Goal: Transaction & Acquisition: Download file/media

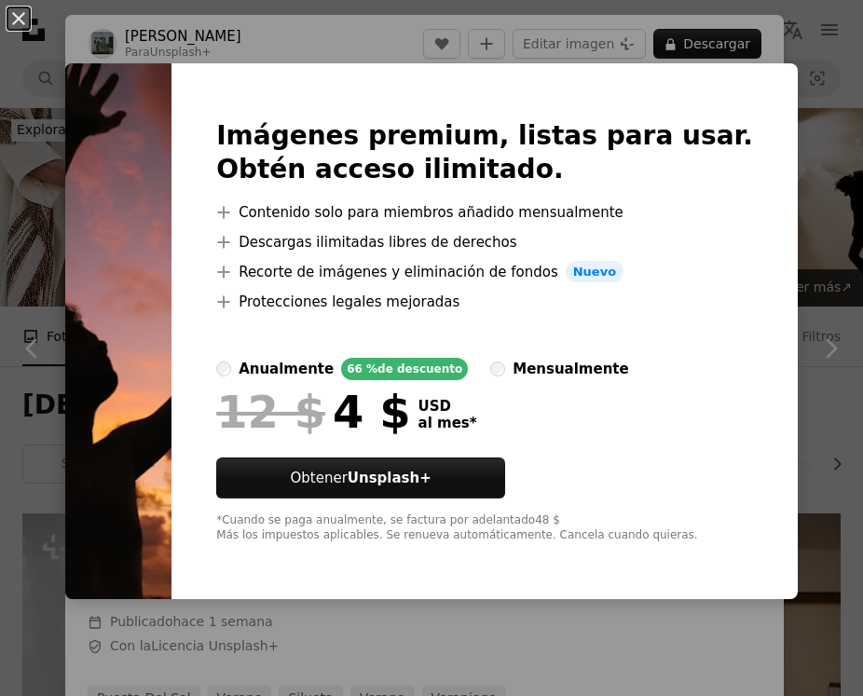
scroll to position [21786, 0]
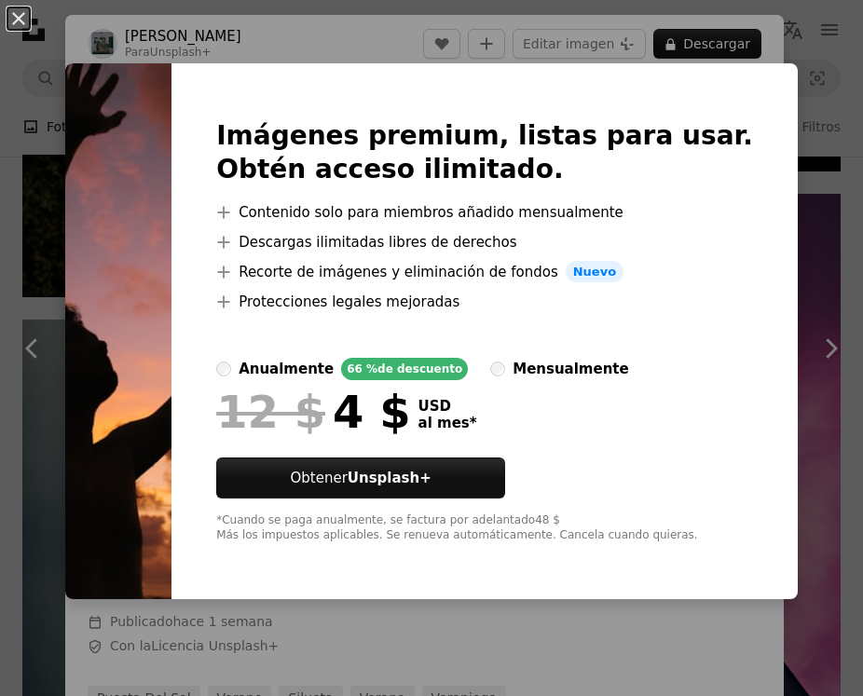
click at [483, 35] on div "An X shape Imágenes premium, listas para usar. Obtén acceso ilimitado. A plus s…" at bounding box center [431, 348] width 863 height 696
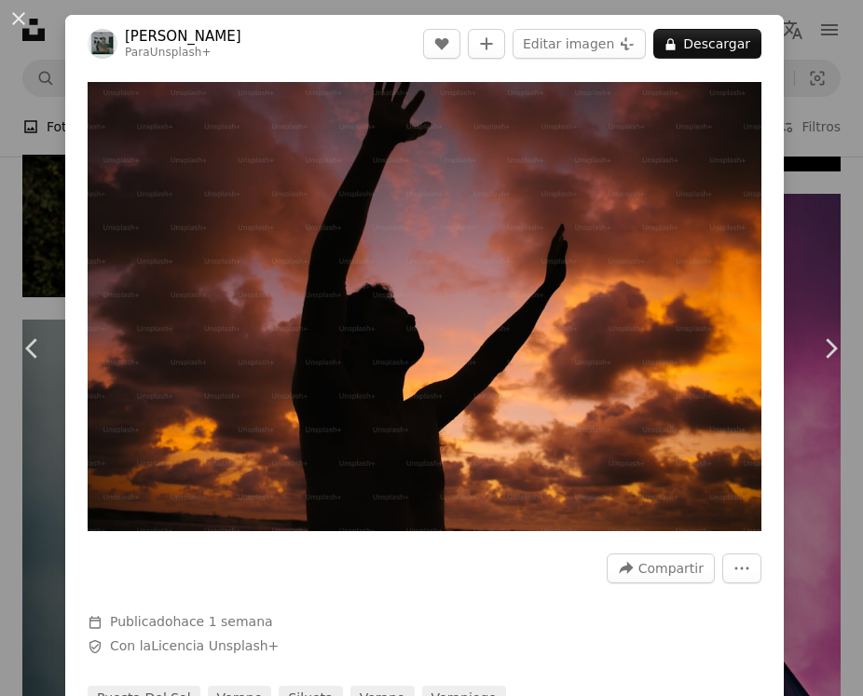
click at [328, 10] on div "An X shape Chevron left Chevron right [PERSON_NAME] Para Unsplash+ A heart A pl…" at bounding box center [431, 348] width 863 height 696
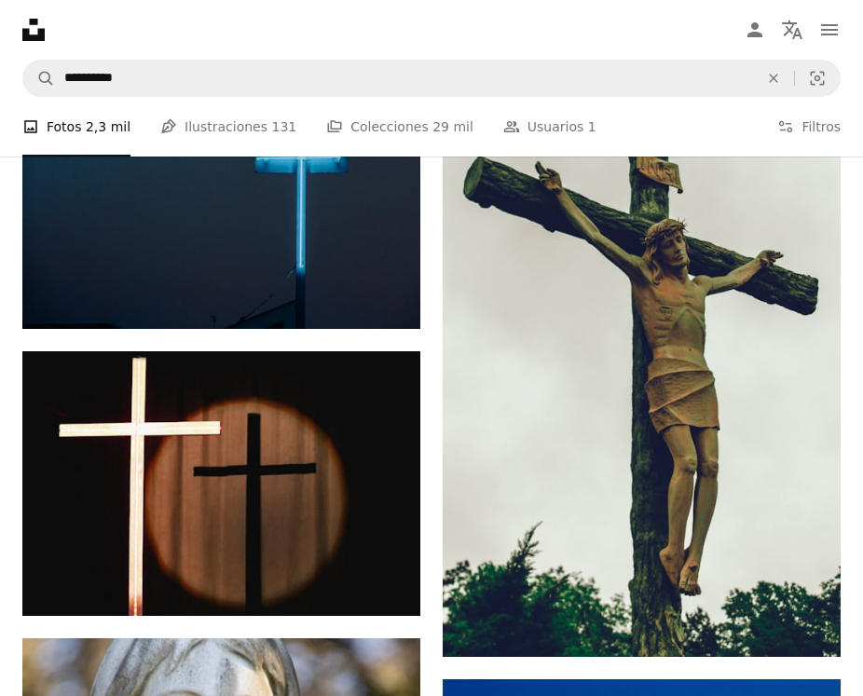
scroll to position [31200, 0]
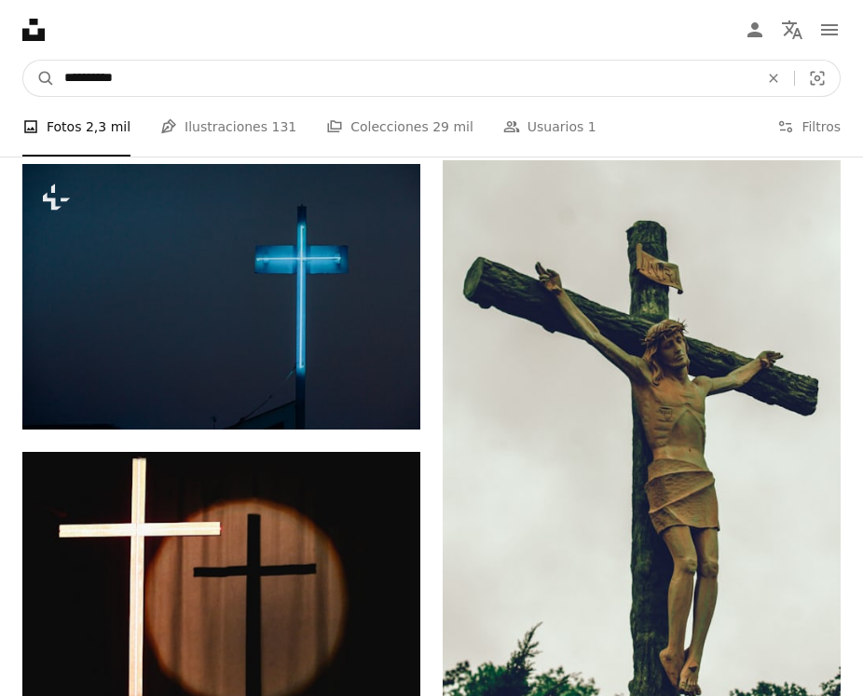
click at [145, 77] on input "**********" at bounding box center [404, 78] width 698 height 35
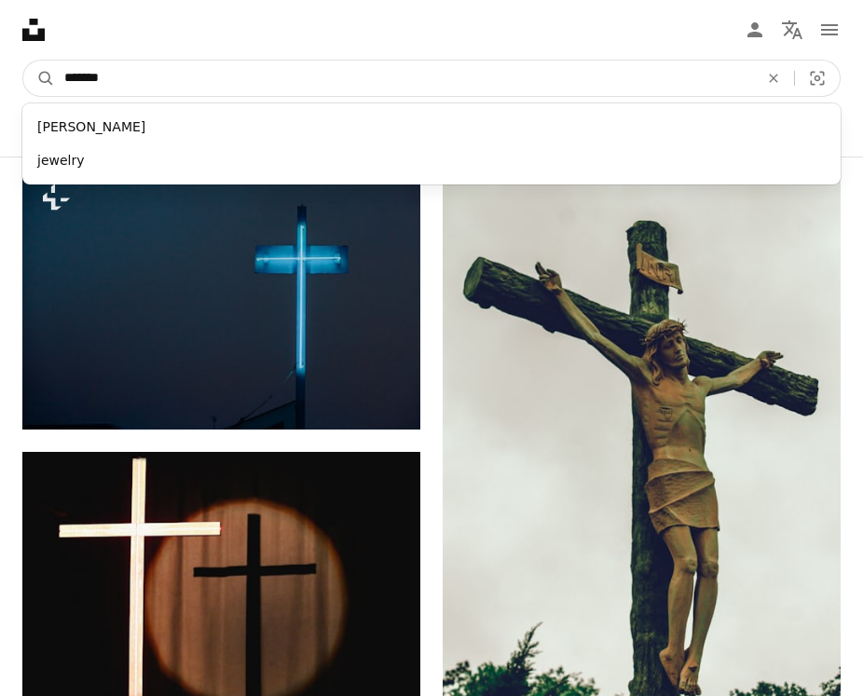
type input "********"
click button "A magnifying glass" at bounding box center [39, 78] width 32 height 35
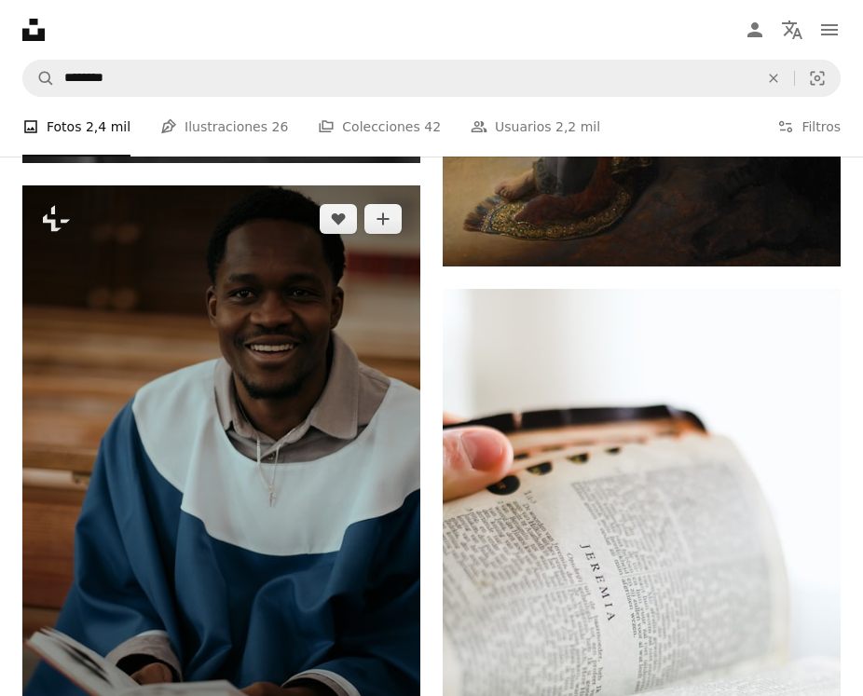
scroll to position [1334, 0]
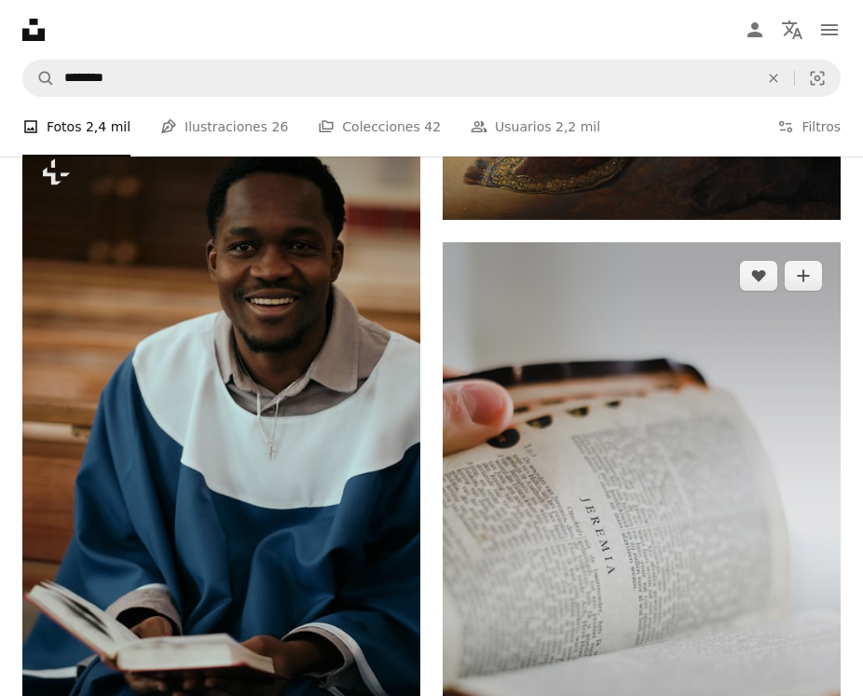
click at [535, 342] on img at bounding box center [642, 540] width 398 height 597
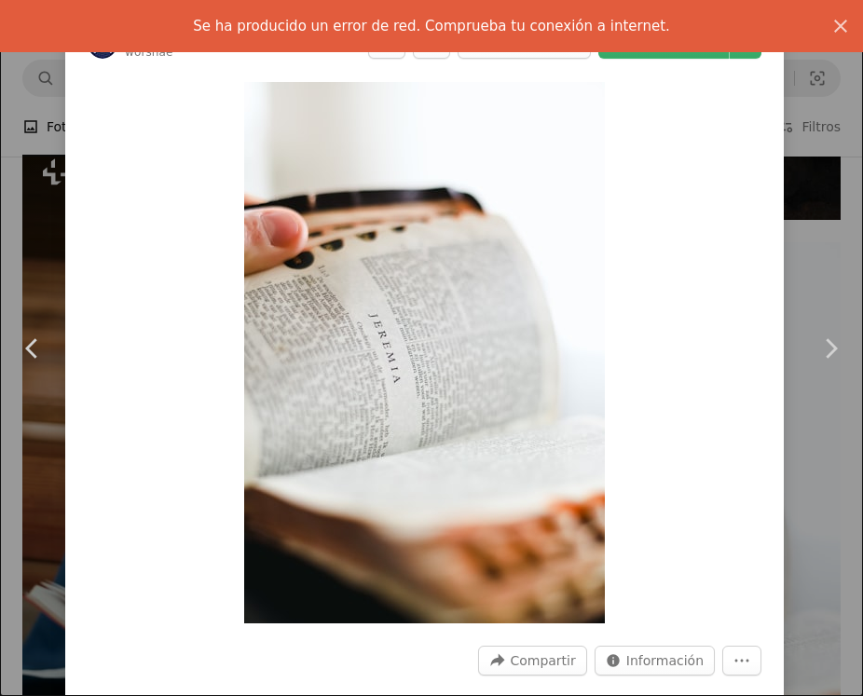
click at [739, 79] on div "Zoom in" at bounding box center [424, 353] width 718 height 560
click at [755, 60] on header "Worshae worshae A heart A plus sign Editar imagen Plus sign for Unsplash+ Desca…" at bounding box center [424, 44] width 718 height 58
click at [840, 29] on icon "An X shape" at bounding box center [840, 26] width 22 height 22
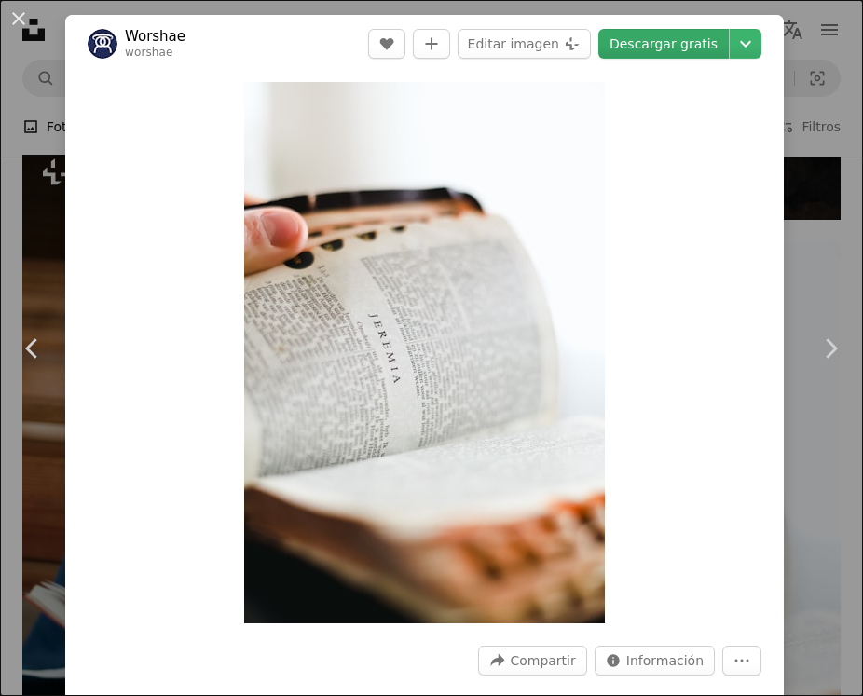
click at [720, 40] on link "Descargar gratis" at bounding box center [663, 44] width 130 height 30
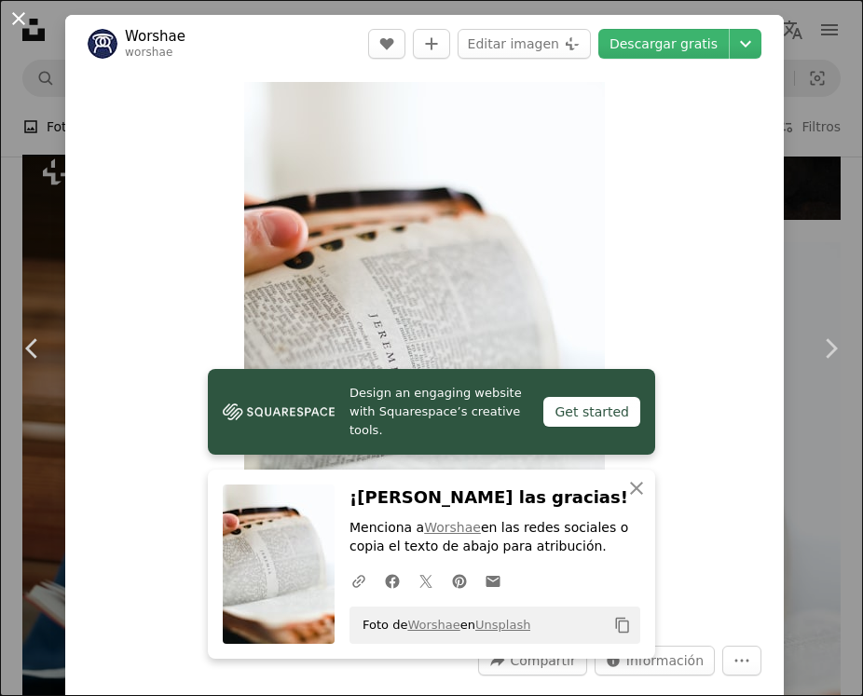
click at [19, 26] on button "An X shape" at bounding box center [18, 18] width 22 height 22
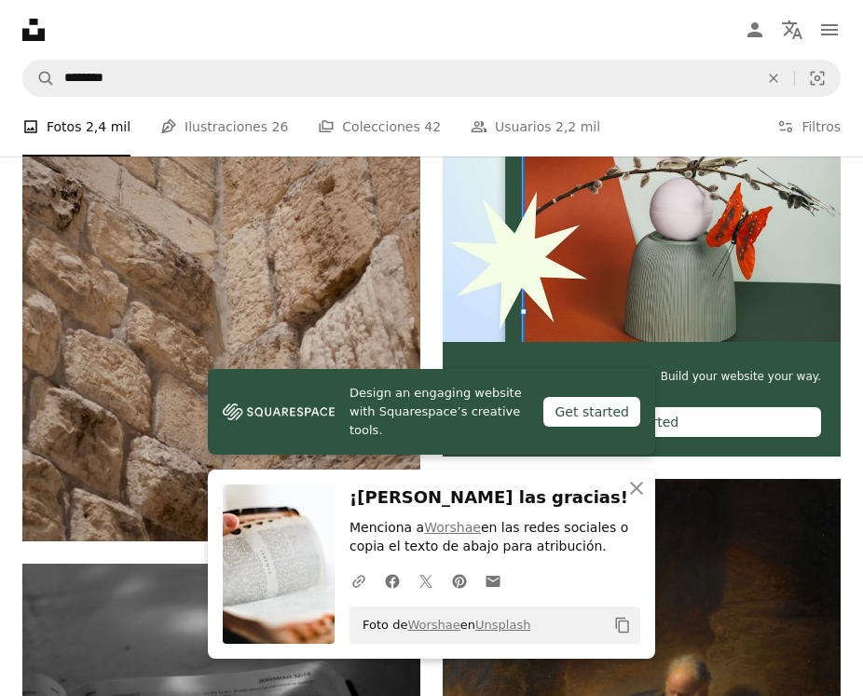
scroll to position [522, 0]
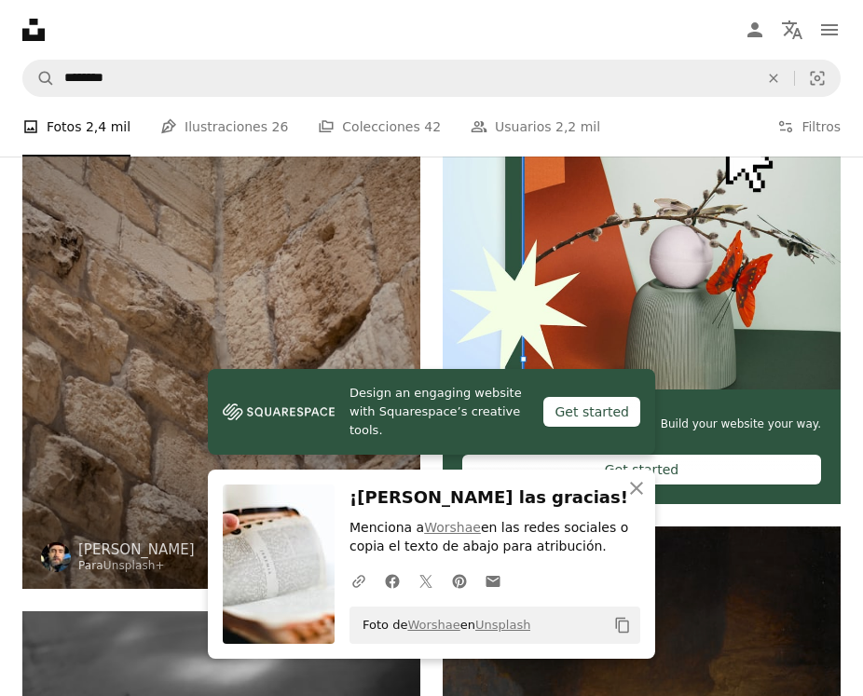
click at [94, 320] on img at bounding box center [221, 290] width 398 height 597
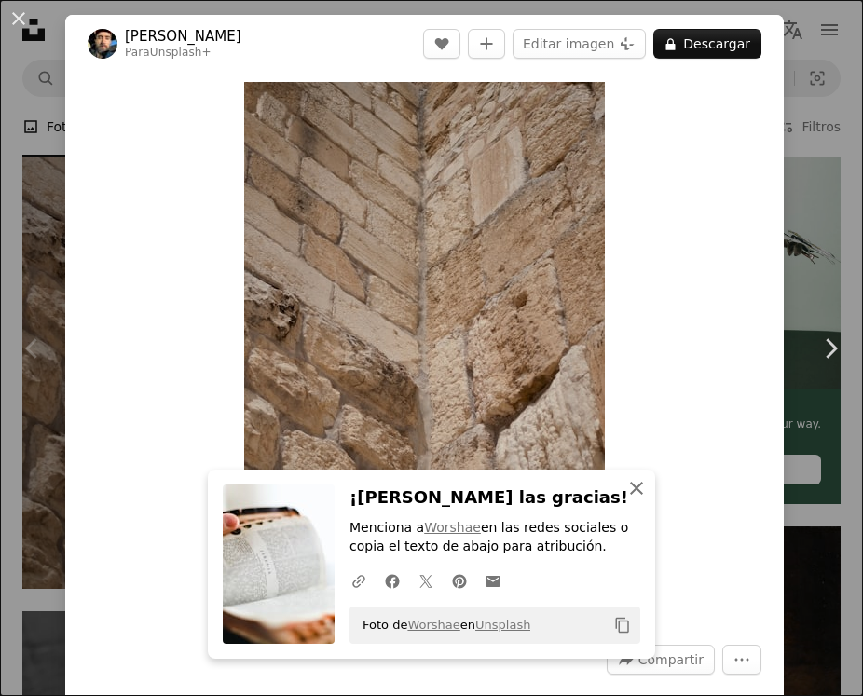
click at [630, 487] on icon "An X shape" at bounding box center [636, 488] width 22 height 22
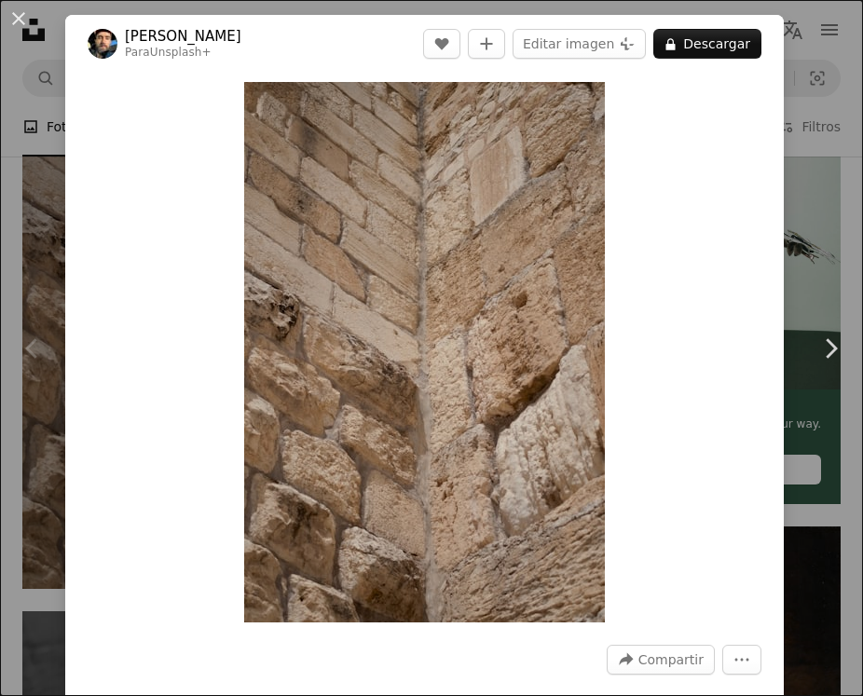
scroll to position [155, 0]
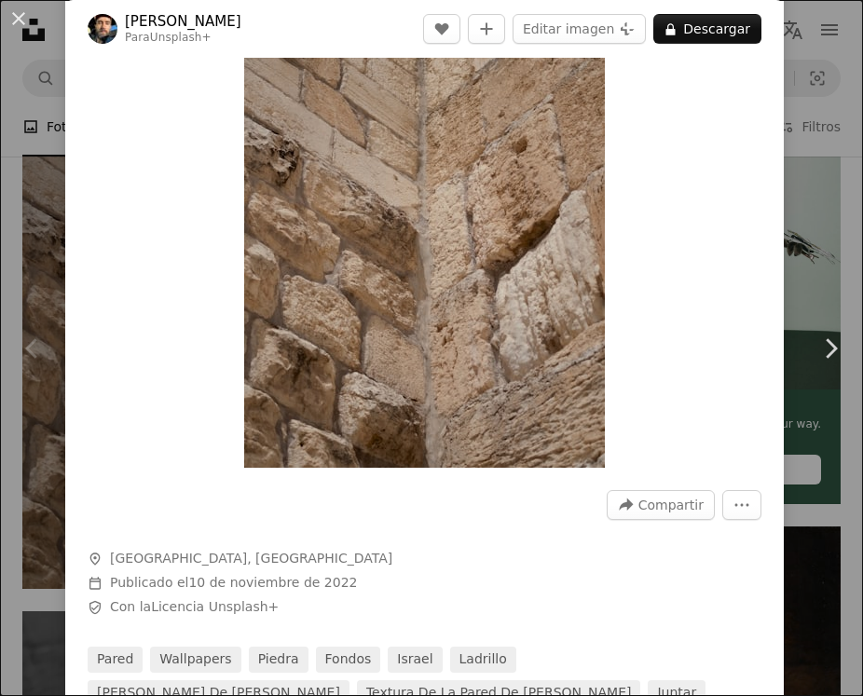
click at [819, 221] on div "An X shape Chevron left Chevron right [PERSON_NAME] Para Unsplash+ A heart A pl…" at bounding box center [431, 348] width 863 height 696
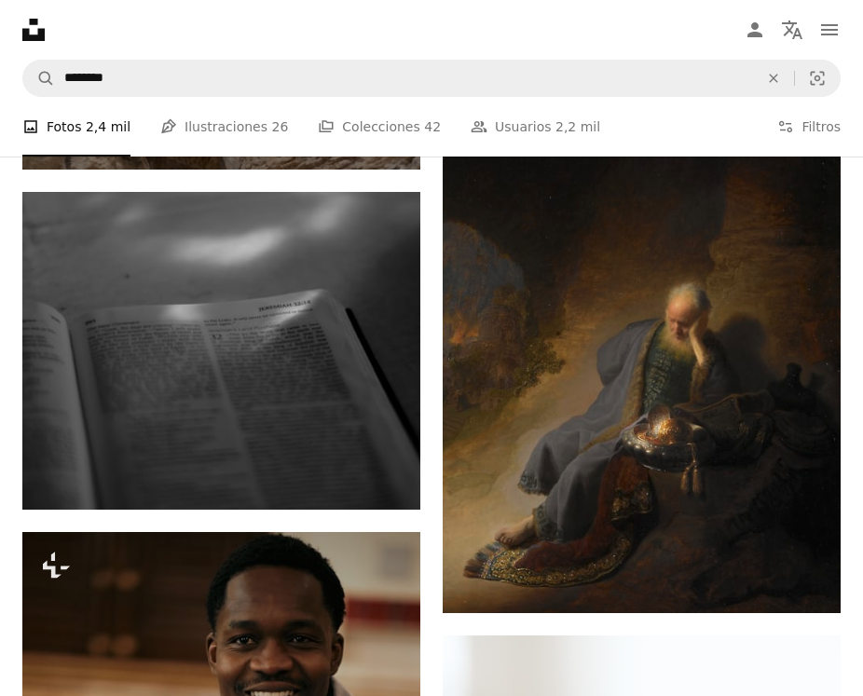
scroll to position [984, 0]
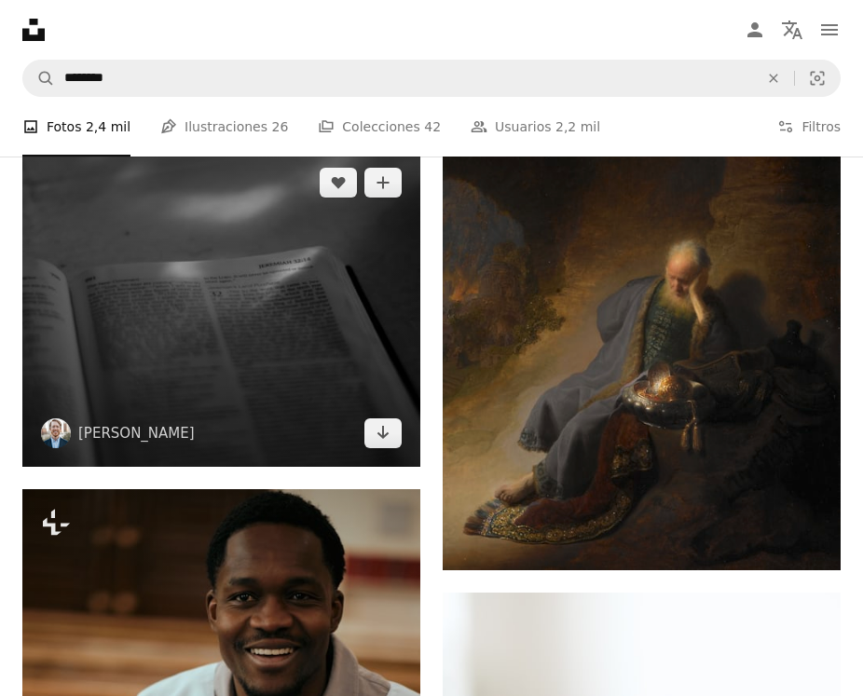
click at [233, 287] on img at bounding box center [221, 308] width 398 height 319
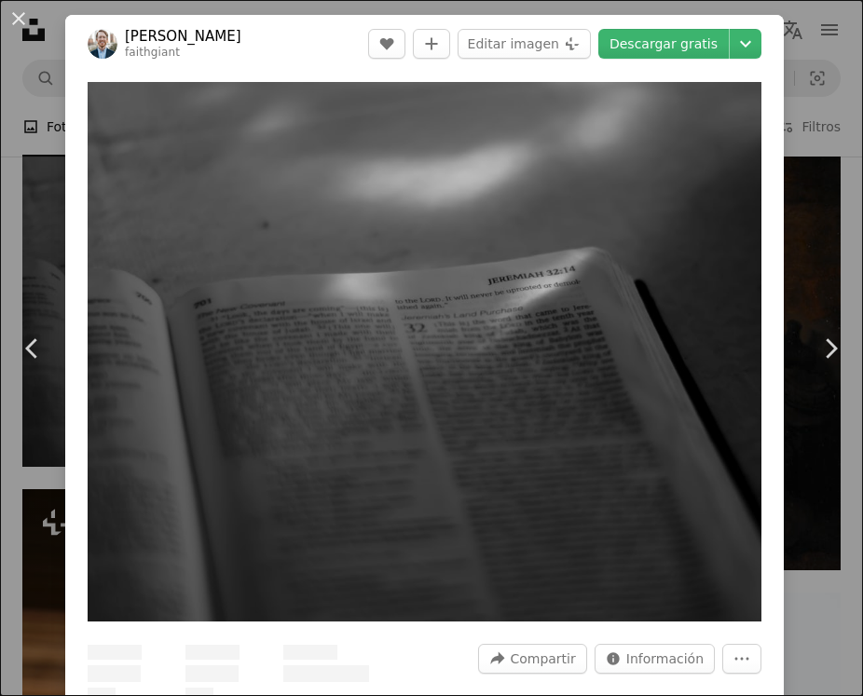
click at [43, 115] on div "An X shape Chevron left Chevron right [PERSON_NAME] faithgiant A heart A plus s…" at bounding box center [431, 348] width 863 height 696
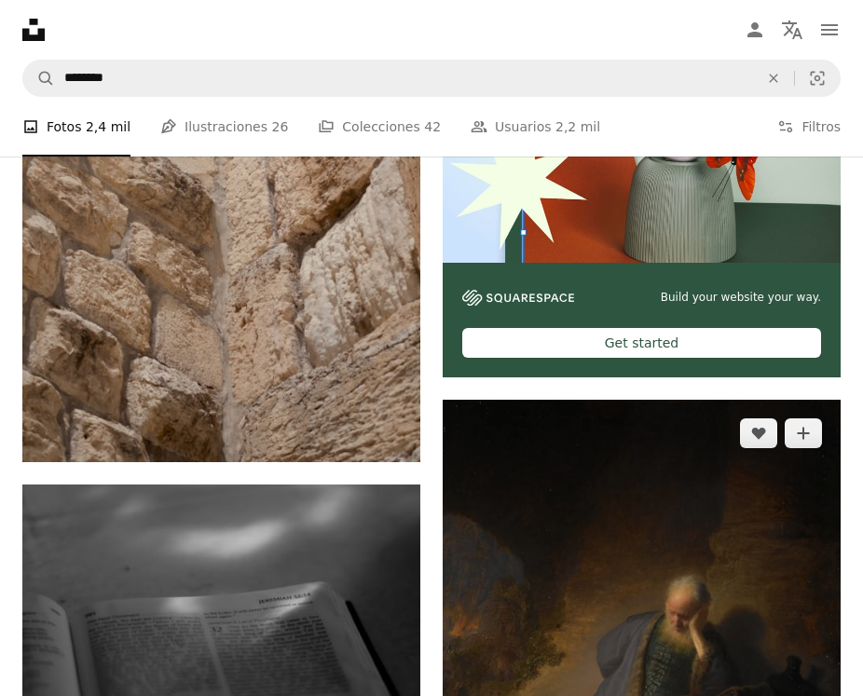
scroll to position [714, 0]
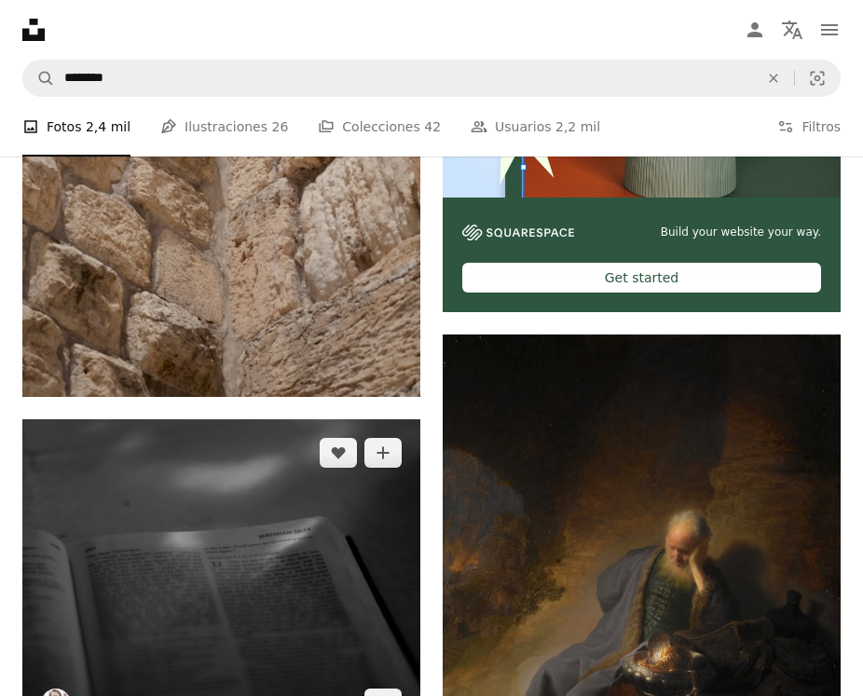
click at [205, 567] on img at bounding box center [221, 578] width 398 height 319
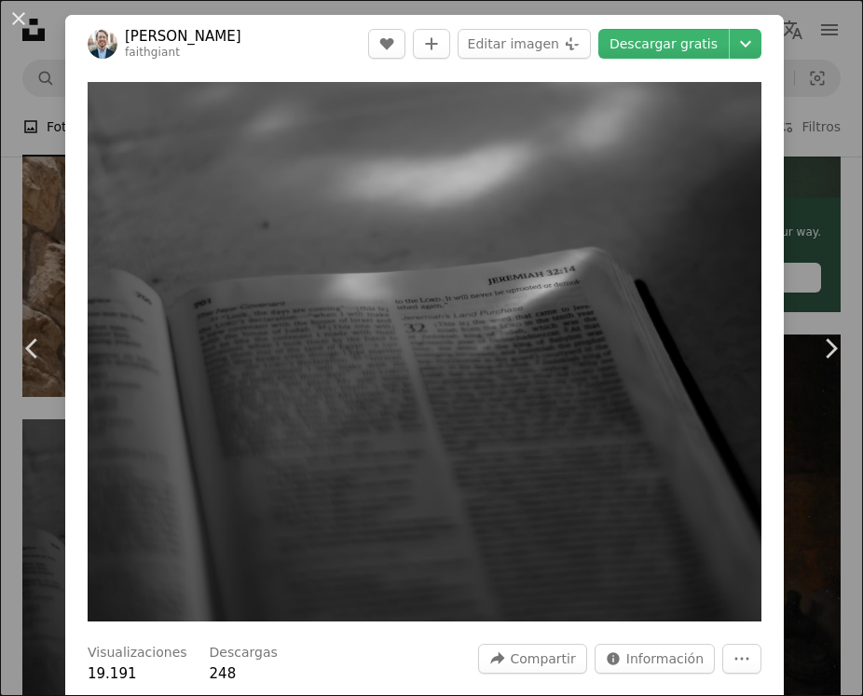
click at [47, 111] on div "An X shape Chevron left Chevron right [PERSON_NAME] faithgiant A heart A plus s…" at bounding box center [431, 348] width 863 height 696
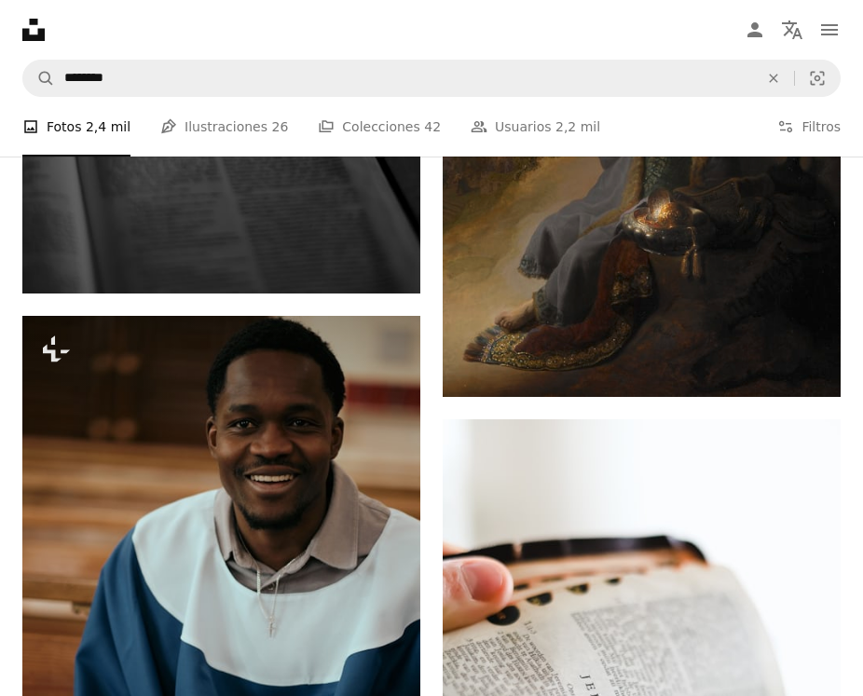
scroll to position [1326, 0]
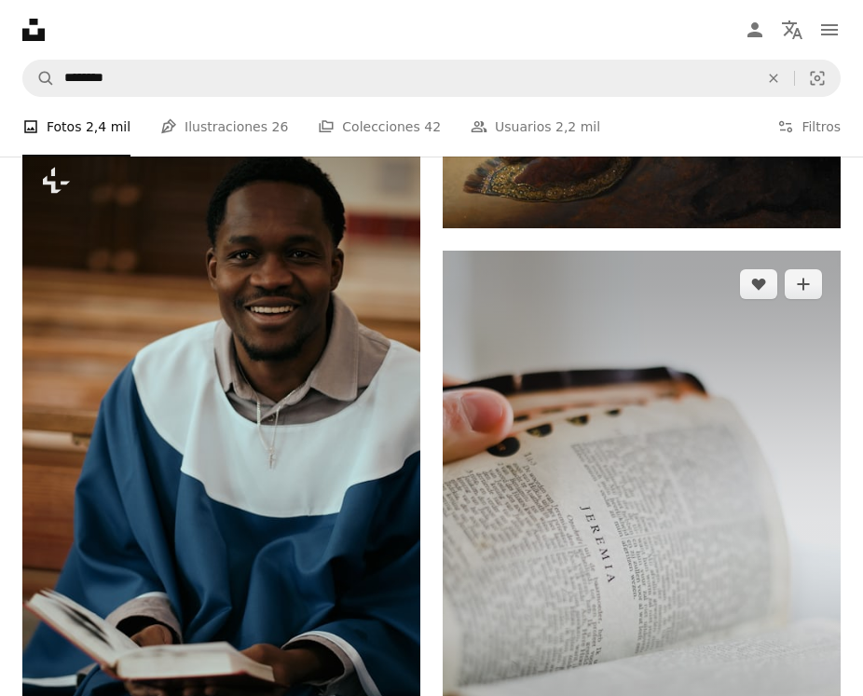
click at [615, 375] on img at bounding box center [642, 549] width 398 height 597
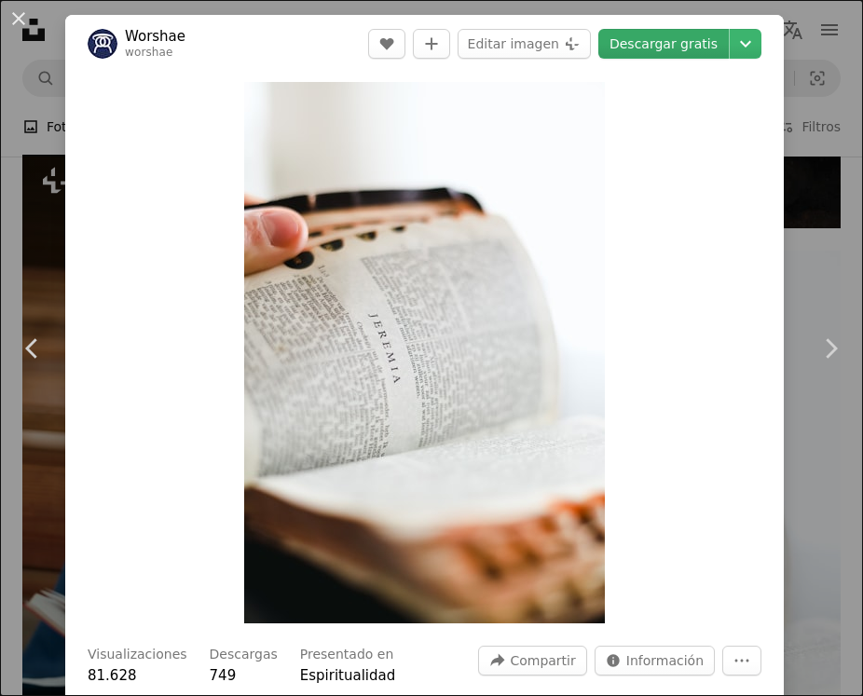
click at [675, 35] on link "Descargar gratis" at bounding box center [663, 44] width 130 height 30
